Goal: Ask a question

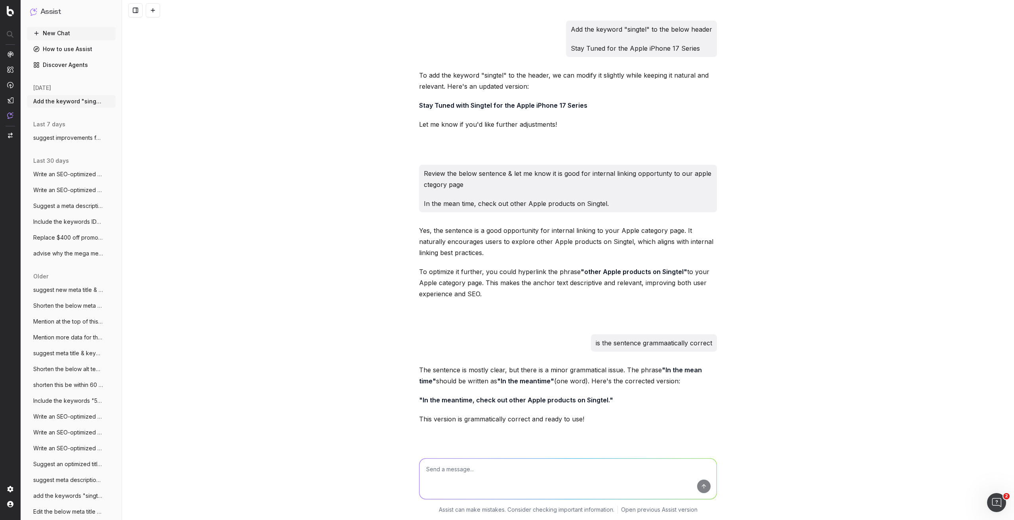
click at [83, 32] on button "New Chat" at bounding box center [71, 33] width 89 height 13
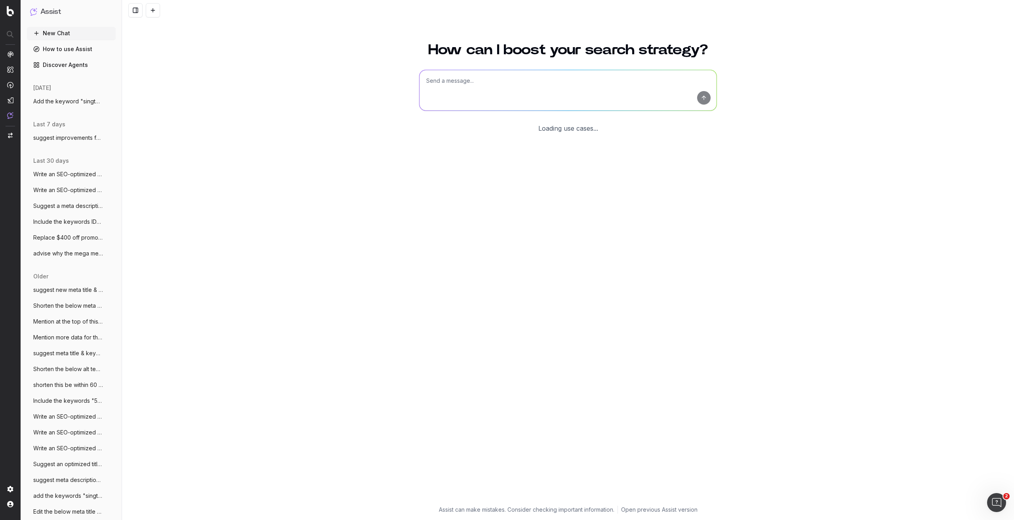
drag, startPoint x: 496, startPoint y: 53, endPoint x: 495, endPoint y: 69, distance: 15.5
click at [496, 65] on div "How can I boost your search strategy? Loading use cases..." at bounding box center [568, 269] width 304 height 473
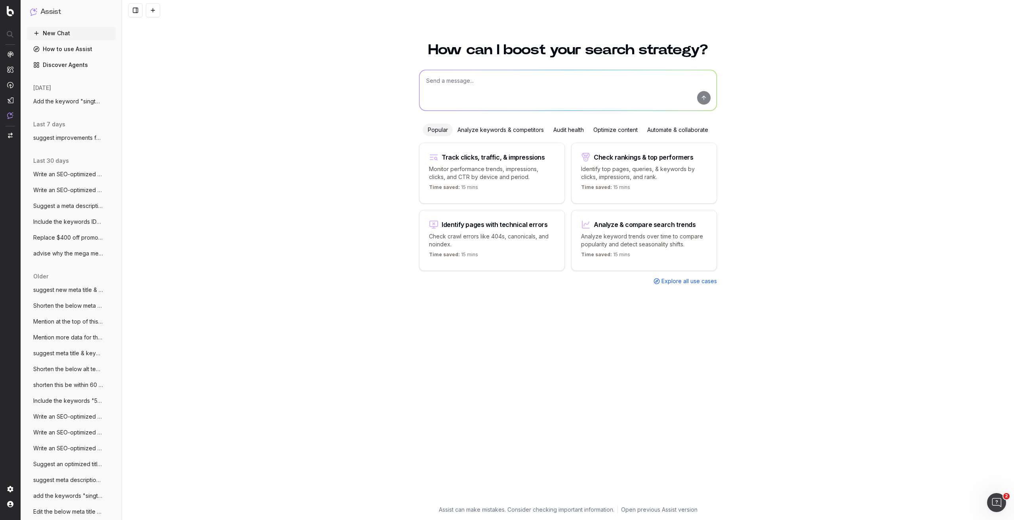
click at [489, 84] on textarea at bounding box center [568, 90] width 297 height 40
click at [545, 88] on textarea "suggest meta title (within 60 characters) & meta description (within 160 charac…" at bounding box center [568, 90] width 297 height 40
click at [577, 90] on textarea "suggest meta title (within 60 characters) & meta description (within 160 charac…" at bounding box center [568, 90] width 297 height 40
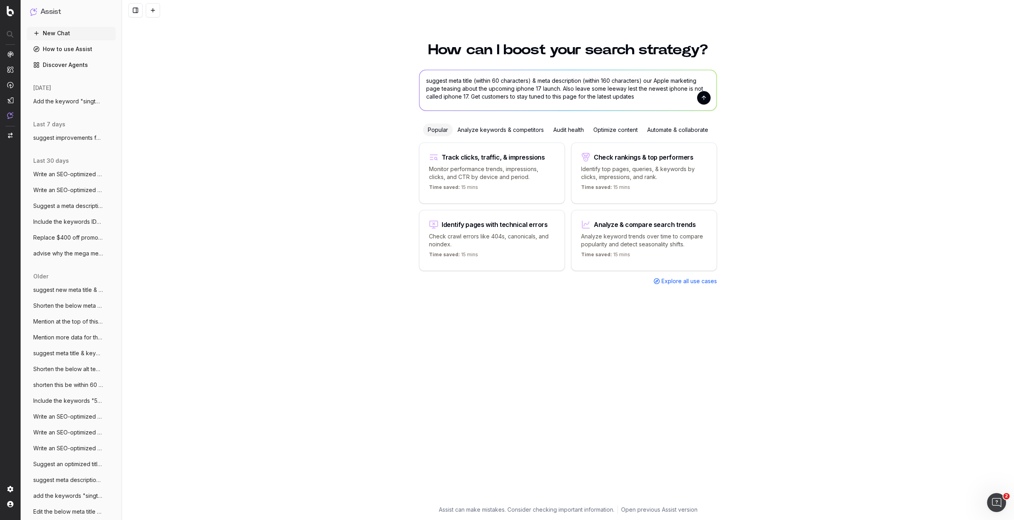
type textarea "suggest meta title (within 60 characters) & meta description (within 160 charac…"
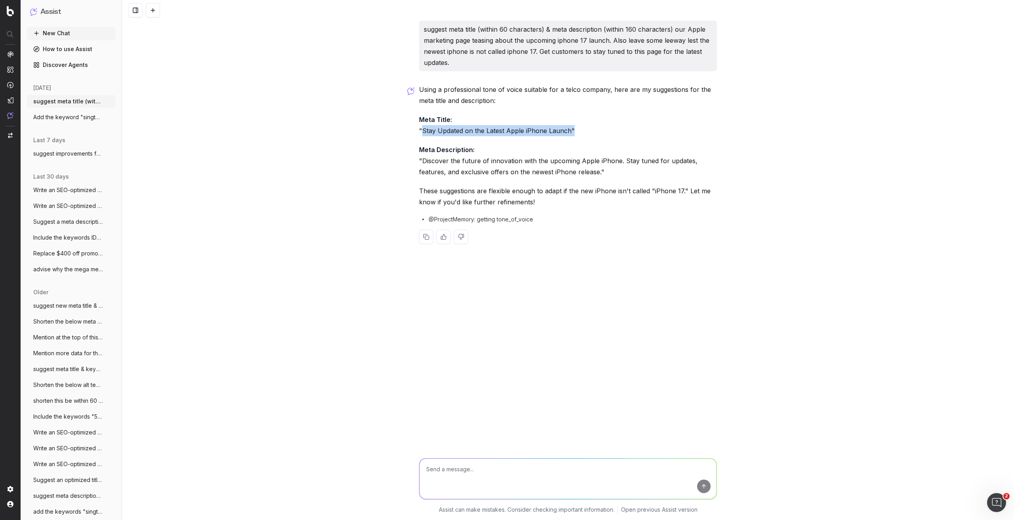
drag, startPoint x: 423, startPoint y: 130, endPoint x: 573, endPoint y: 134, distance: 150.6
click at [573, 134] on p "Meta Title: "Stay Updated on the Latest Apple iPhone Launch"" at bounding box center [568, 125] width 298 height 22
click at [461, 463] on textarea at bounding box center [568, 479] width 297 height 40
type textarea "i"
type textarea "w"
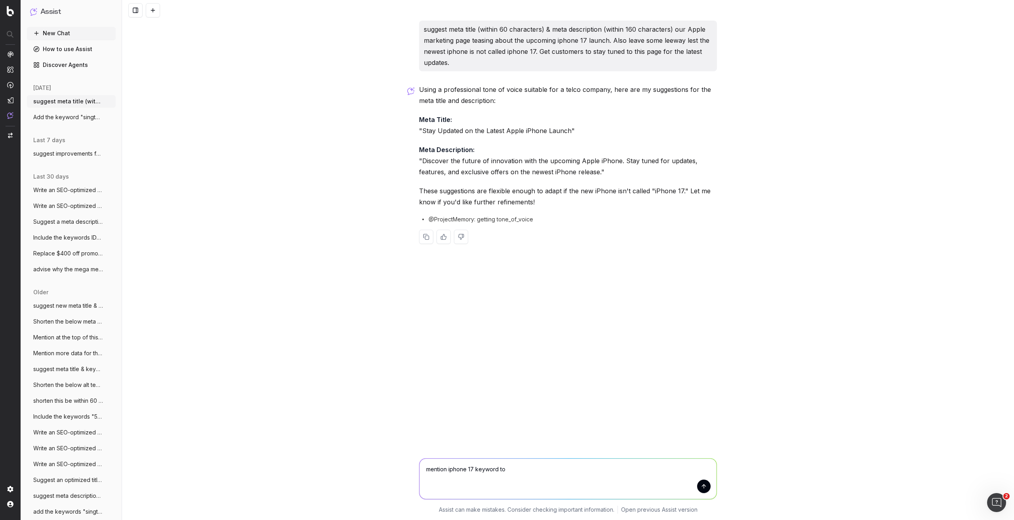
type textarea "mention iphone 17 keyword too"
